Goal: Contribute content

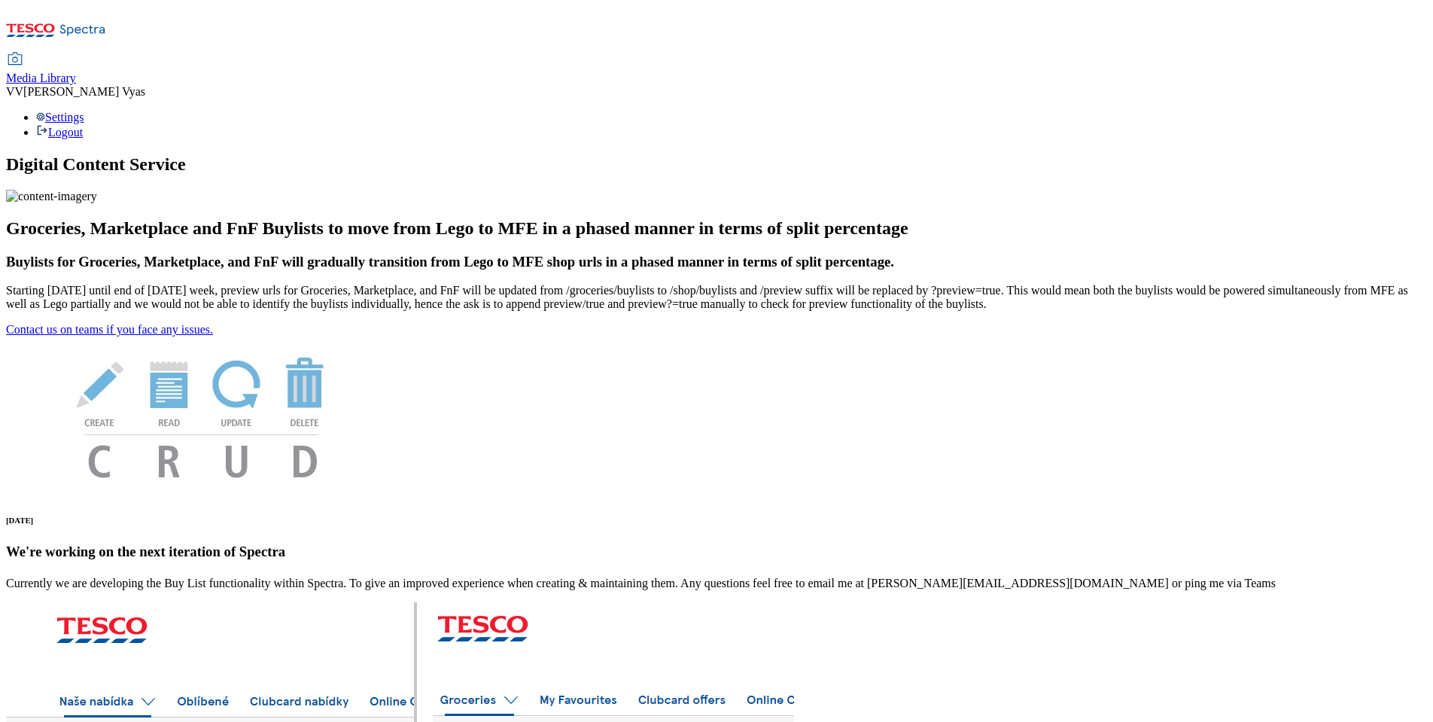
click at [76, 71] on span "Media Library" at bounding box center [41, 77] width 70 height 13
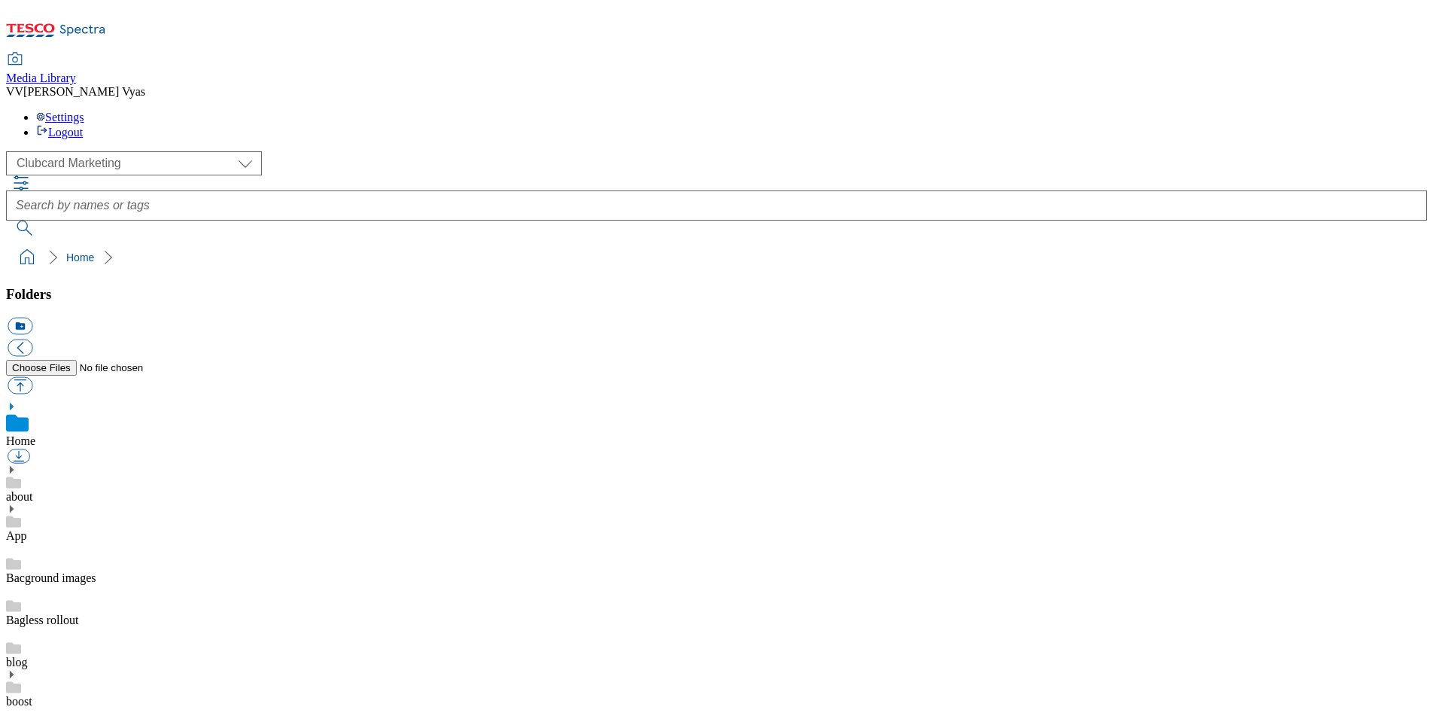
scroll to position [2, 0]
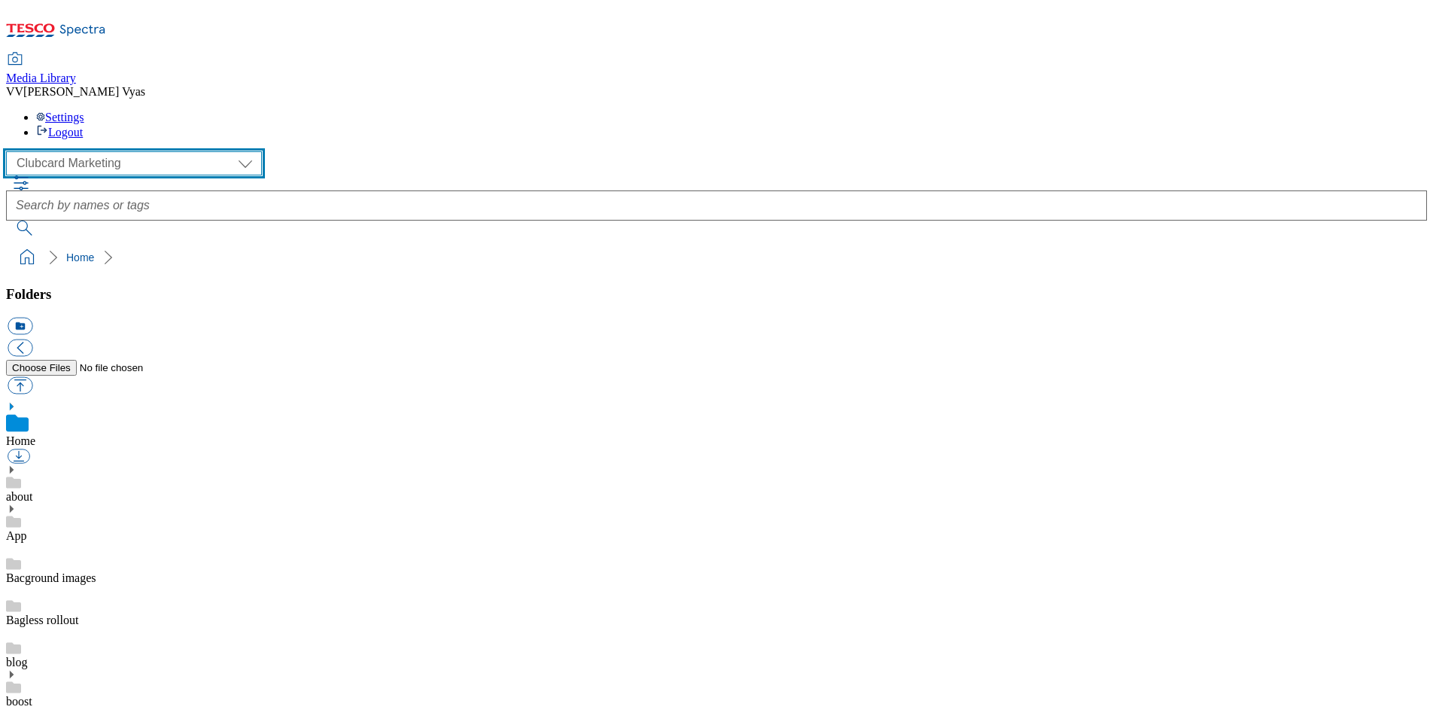
select select "flare-homepage"
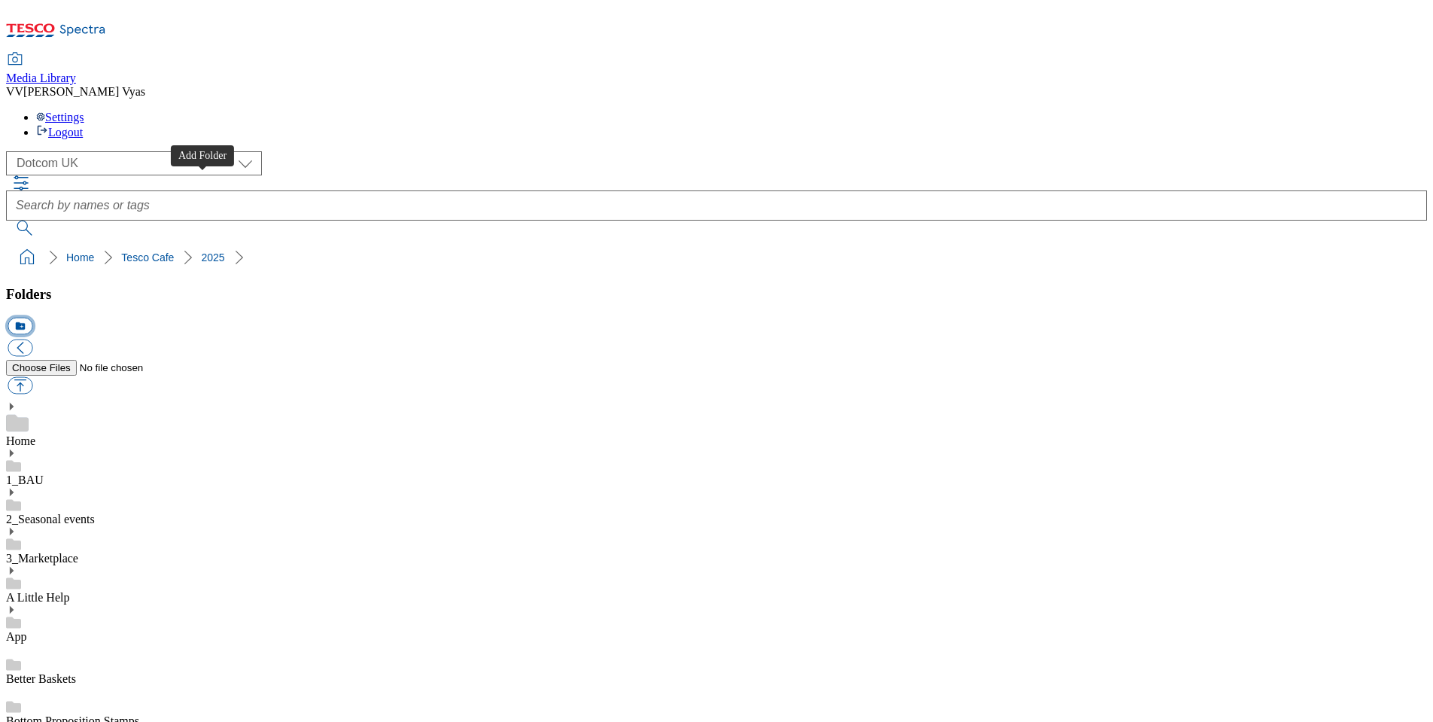
click at [32, 318] on button "icon_new_folder" at bounding box center [20, 326] width 25 height 17
drag, startPoint x: 164, startPoint y: 394, endPoint x: 157, endPoint y: 392, distance: 7.7
type input "2533"
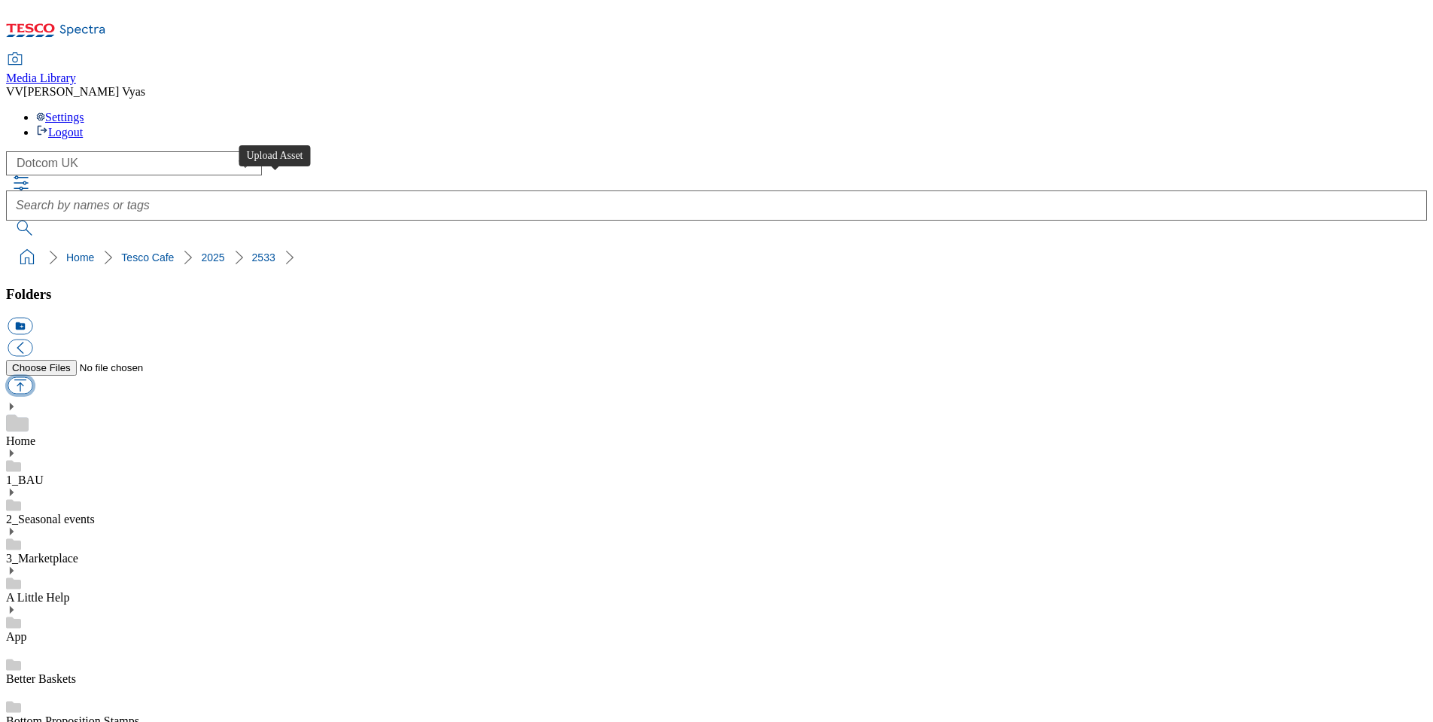
click at [32, 377] on button "button" at bounding box center [20, 385] width 25 height 17
type input "C:\fakepath\2533-WF-527450--UK-GHS--Tesco-Cafe---Kids-Eat-Free-Landing Page.jpg"
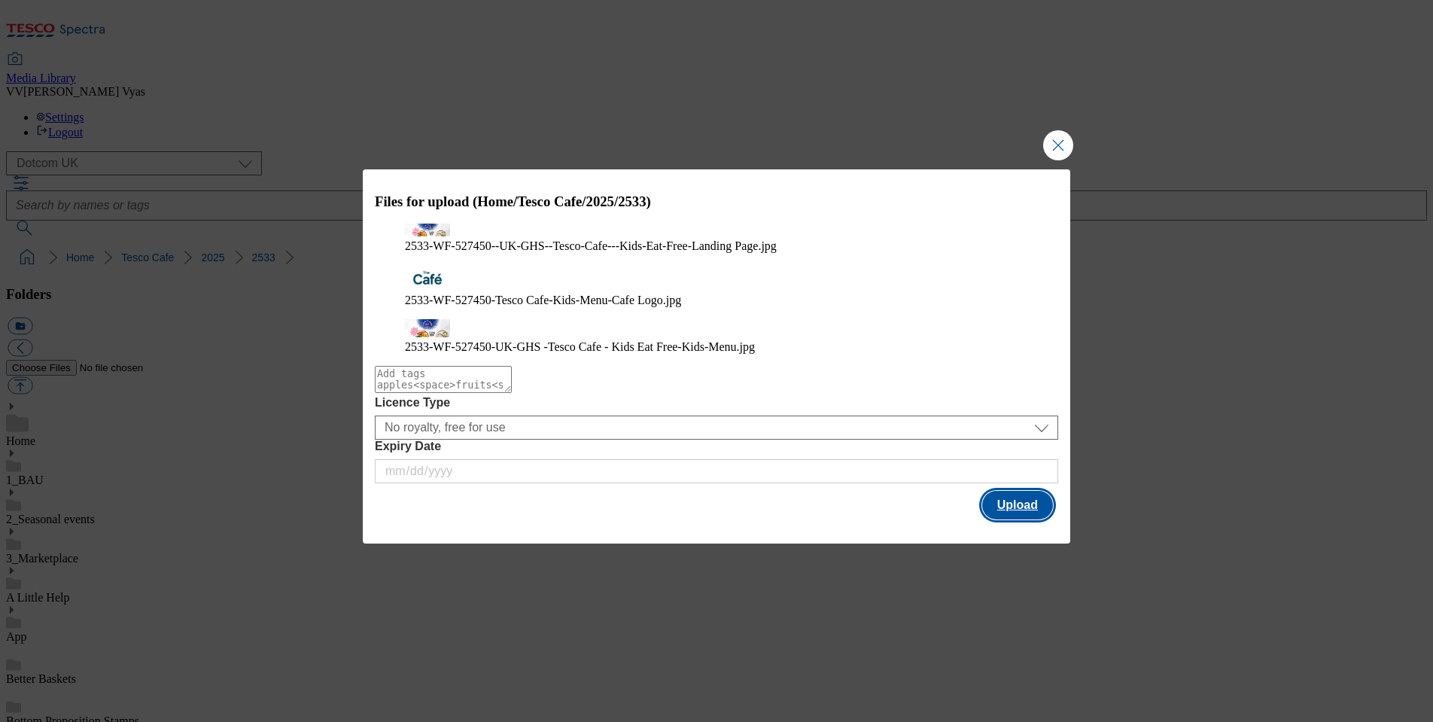
click at [1033, 497] on button "Upload" at bounding box center [1017, 505] width 71 height 29
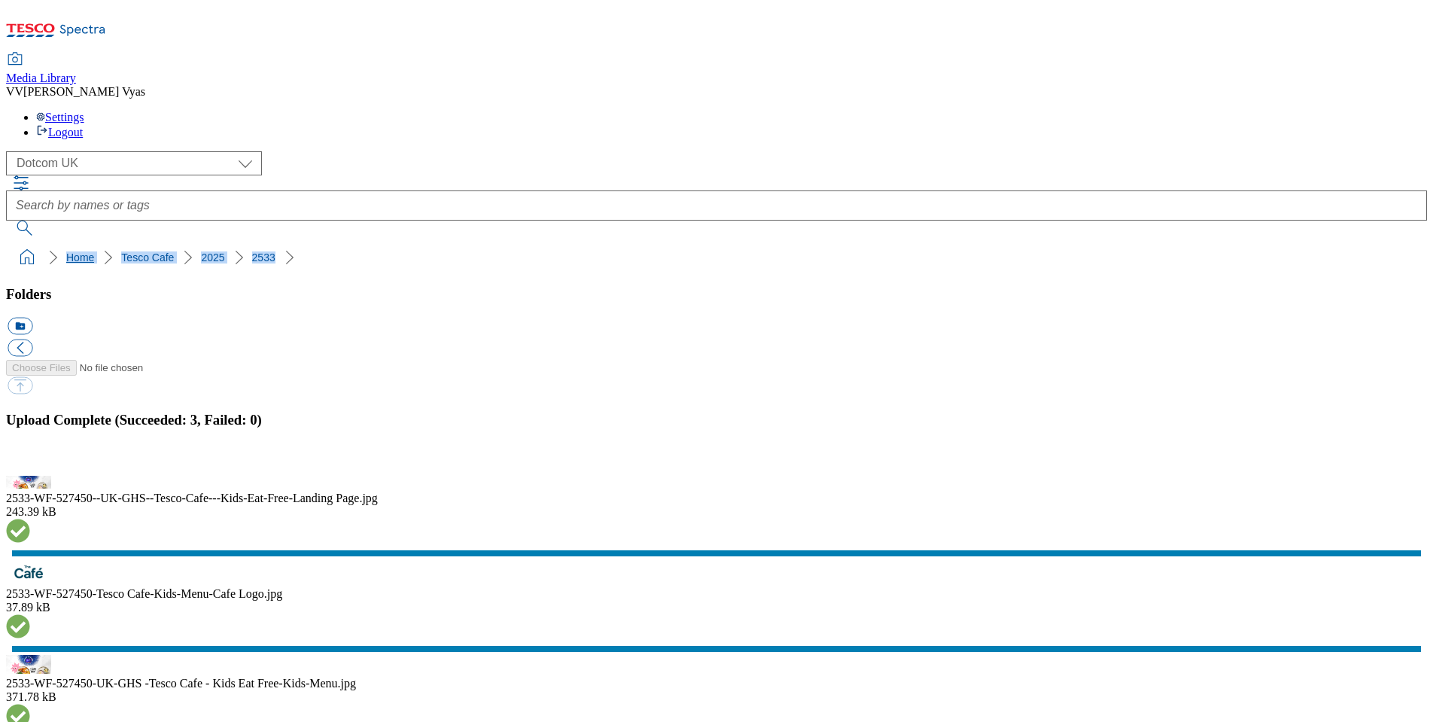
drag, startPoint x: 200, startPoint y: 138, endPoint x: 11, endPoint y: 143, distance: 188.9
click at [15, 243] on ol "Home [GEOGRAPHIC_DATA] 2025 2533" at bounding box center [721, 257] width 1412 height 29
copy ol "Home [GEOGRAPHIC_DATA] 2025 2533"
